Goal: Check status

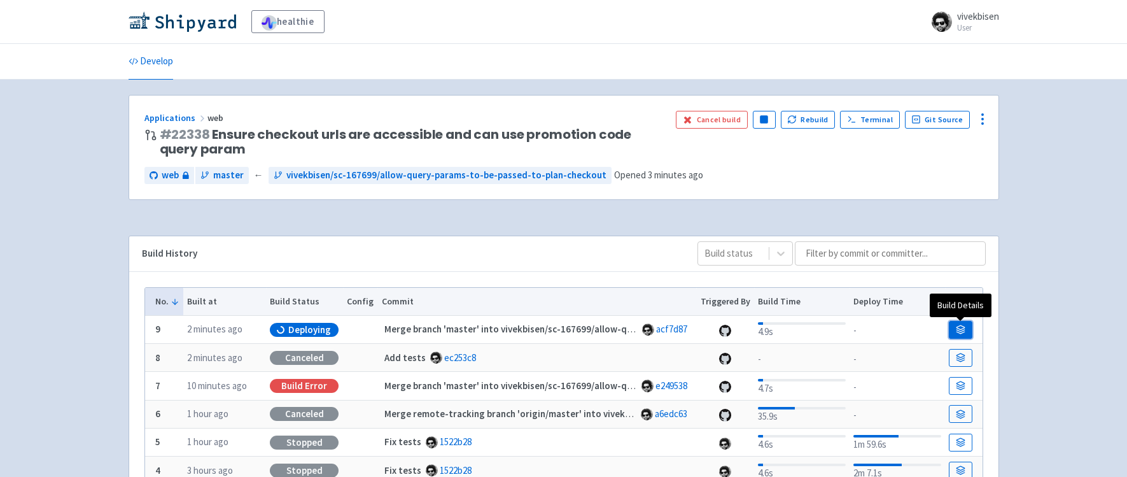
click at [955, 323] on link at bounding box center [960, 330] width 23 height 18
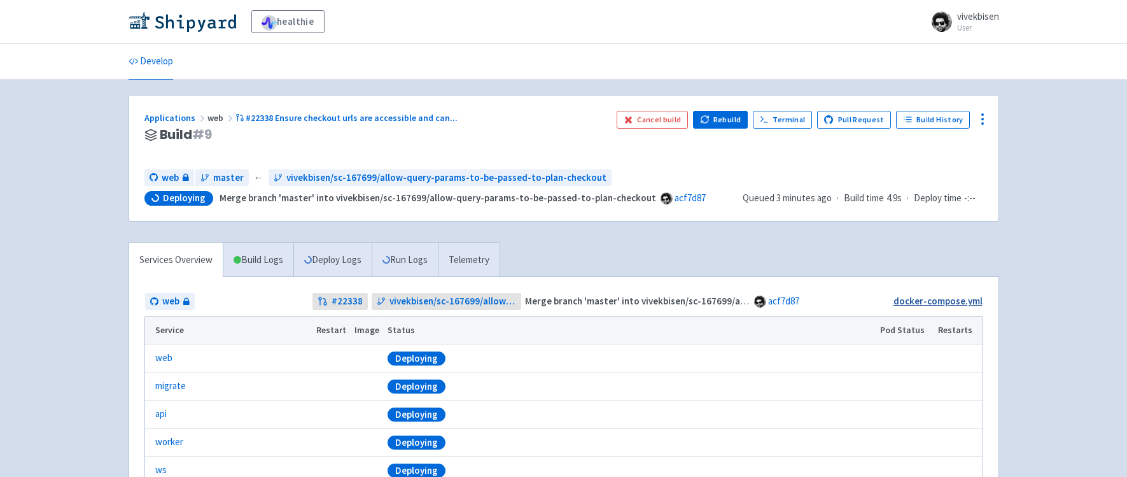
scroll to position [166, 0]
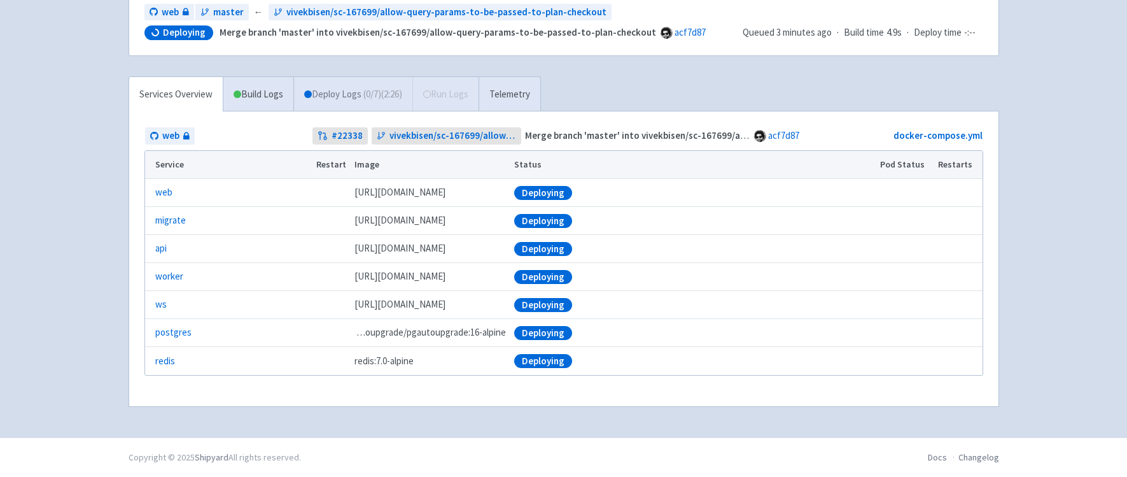
click at [327, 88] on link "Deploy Logs ( 0 / 7 ) (2:26)" at bounding box center [352, 94] width 119 height 35
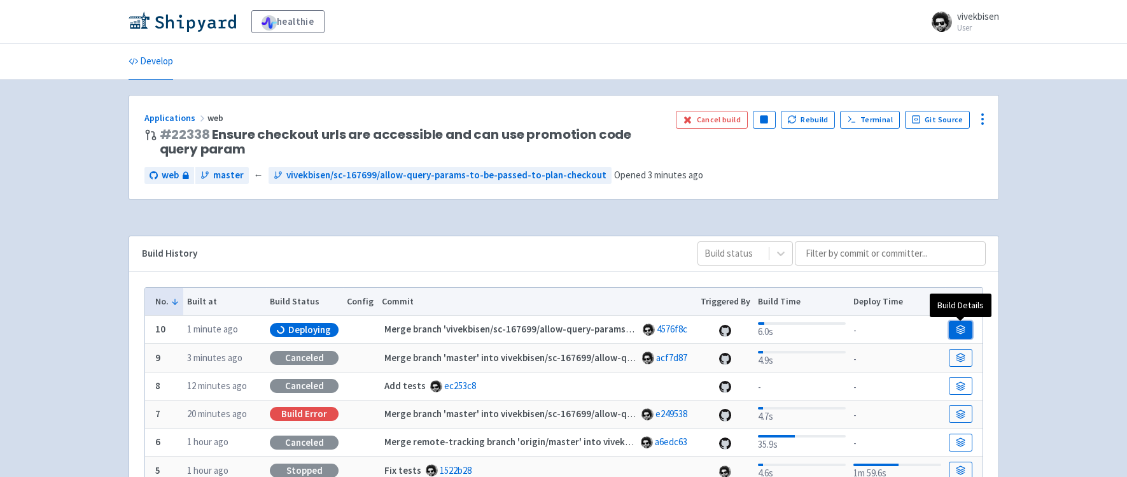
click at [968, 327] on link at bounding box center [960, 330] width 23 height 18
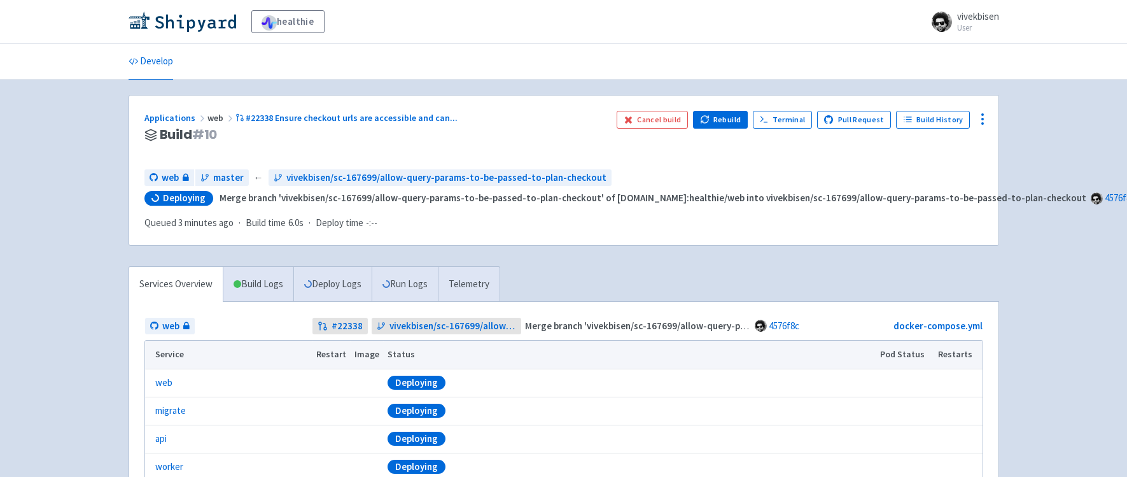
scroll to position [102, 0]
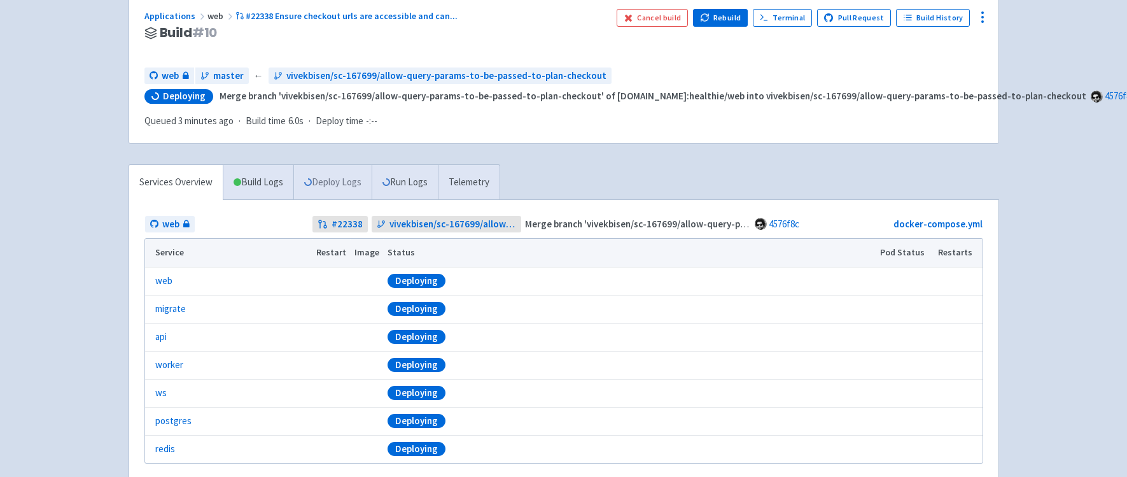
click at [346, 189] on link "Deploy Logs" at bounding box center [332, 182] width 78 height 35
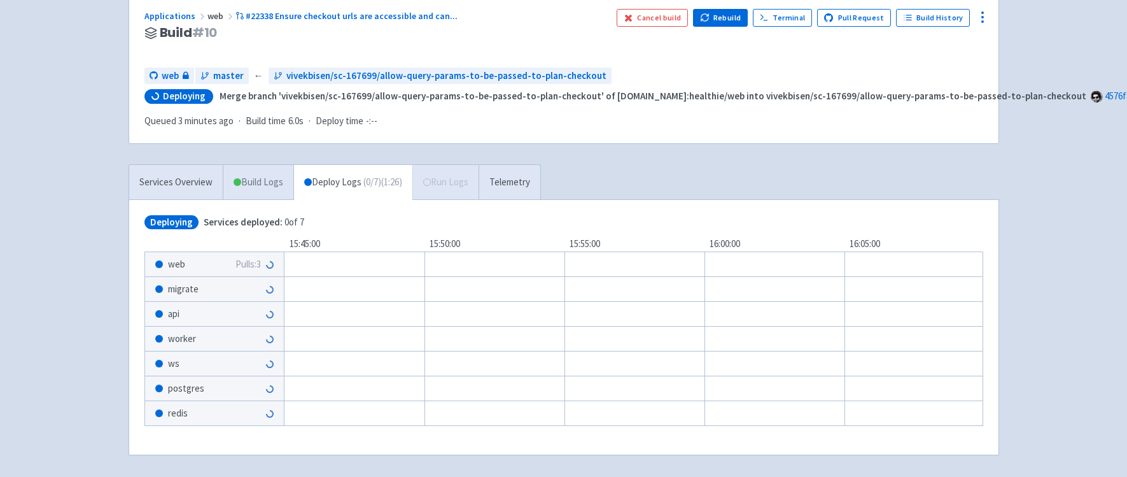
click at [271, 187] on link "Build Logs" at bounding box center [258, 182] width 70 height 35
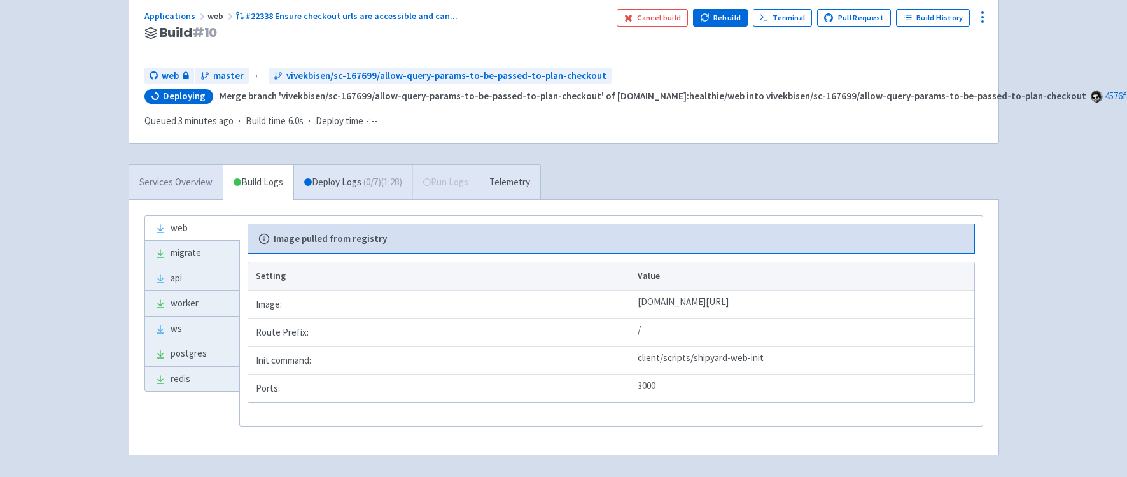
click at [201, 187] on link "Services Overview" at bounding box center [176, 182] width 94 height 35
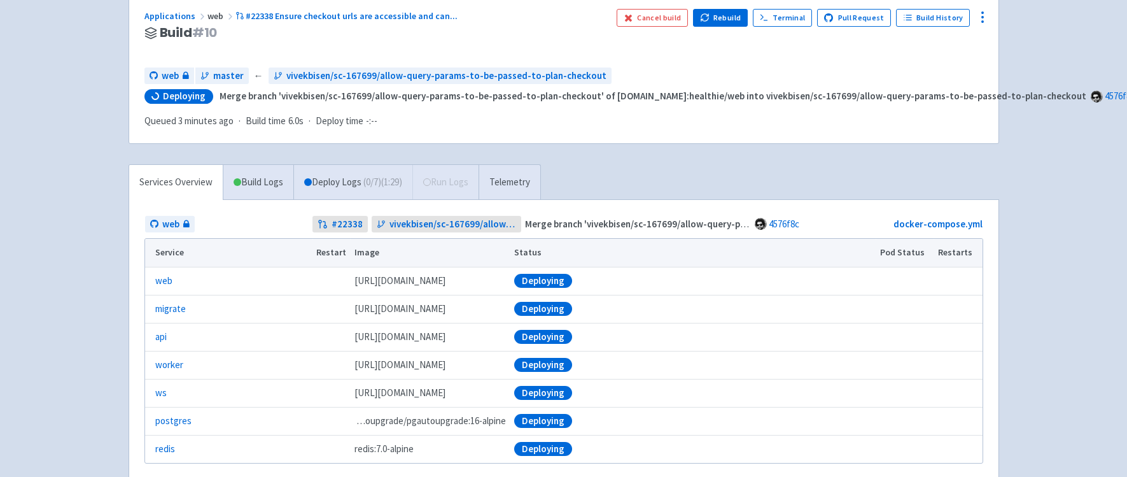
click at [1084, 257] on div "healthie vivekbisen User Profile Sign out Develop" at bounding box center [563, 211] width 1127 height 627
